Goal: Check status

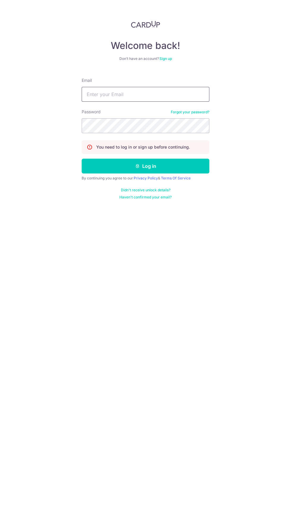
click at [176, 95] on input "Email" at bounding box center [145, 94] width 127 height 15
type input "[EMAIL_ADDRESS][DOMAIN_NAME]"
click at [82, 159] on button "Log in" at bounding box center [145, 166] width 127 height 15
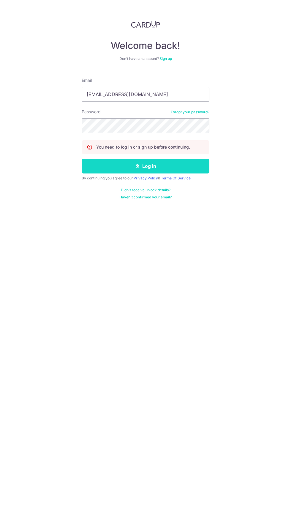
click at [189, 170] on button "Log in" at bounding box center [145, 166] width 127 height 15
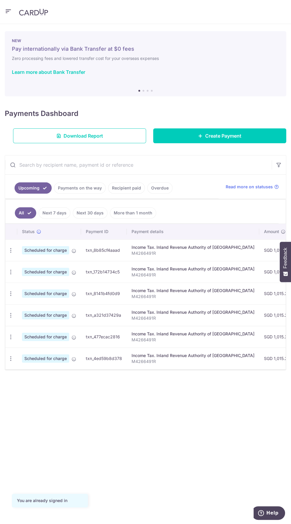
click at [83, 187] on link "Payments on the way" at bounding box center [80, 187] width 52 height 11
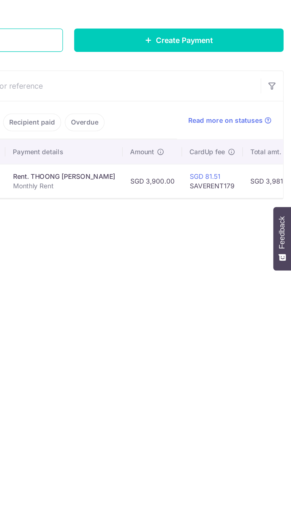
click at [124, 188] on link "Recipient paid" at bounding box center [126, 187] width 37 height 11
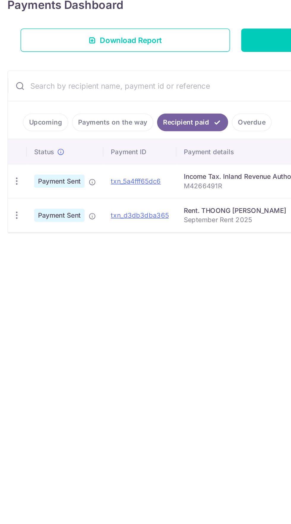
click at [78, 185] on link "Payments on the way" at bounding box center [72, 187] width 52 height 11
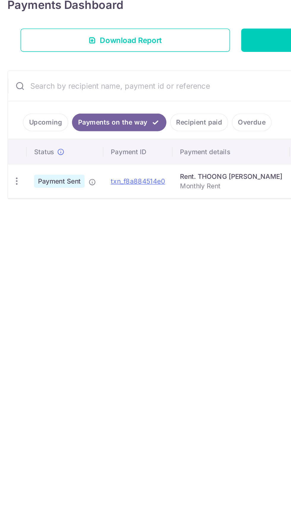
click at [59, 225] on icon at bounding box center [58, 226] width 5 height 5
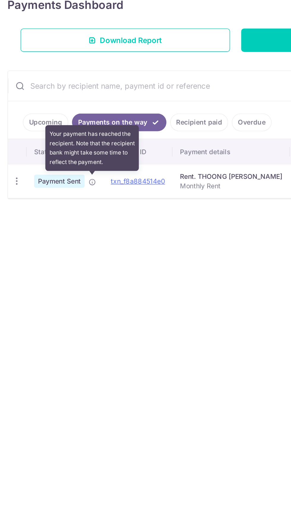
click at [145, 277] on div "× Pause Schedule Pause all future payments in this series Pause just this one p…" at bounding box center [145, 274] width 291 height 500
